Goal: Complete application form: Complete application form

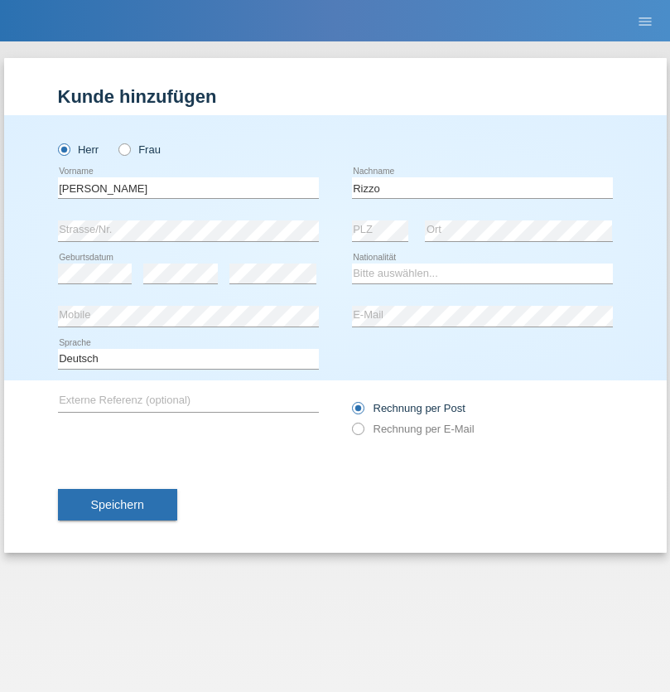
type input "Rizzo"
select select "CH"
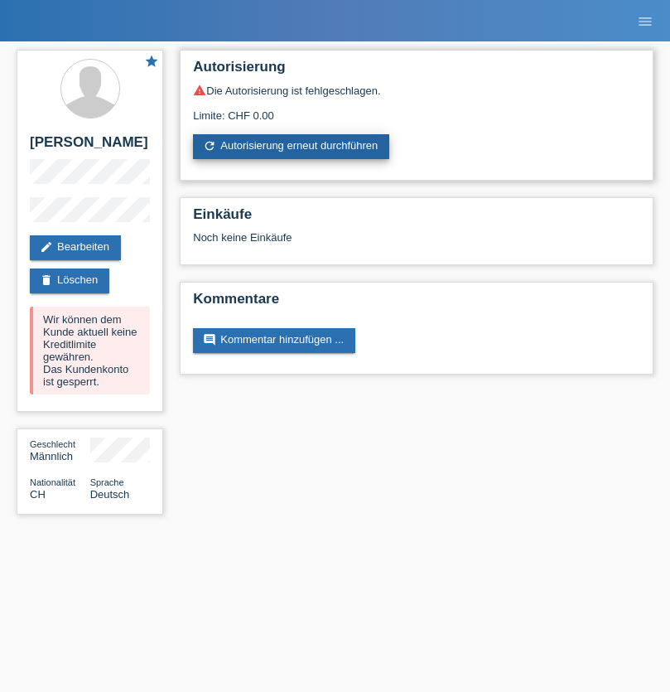
click at [292, 147] on link "refresh Autorisierung erneut durchführen" at bounding box center [291, 146] width 196 height 25
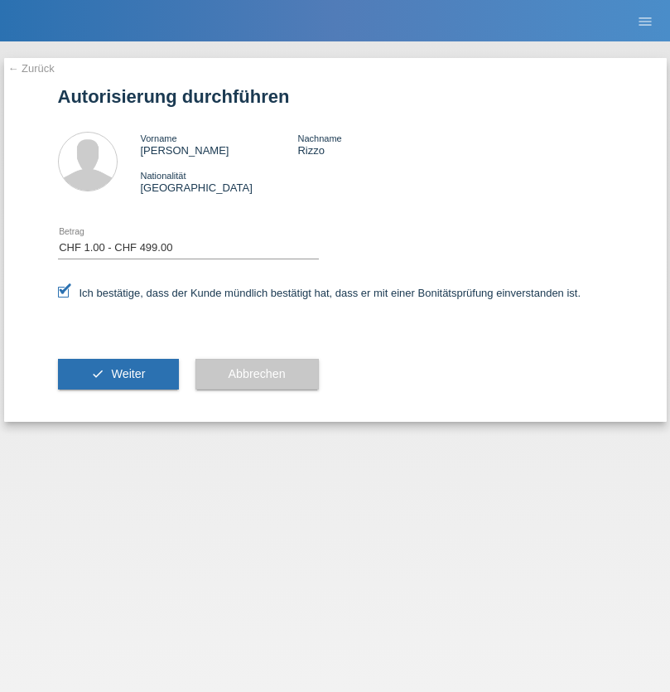
select select "1"
click at [118, 374] on span "Weiter" at bounding box center [128, 373] width 34 height 13
